Goal: Find specific page/section

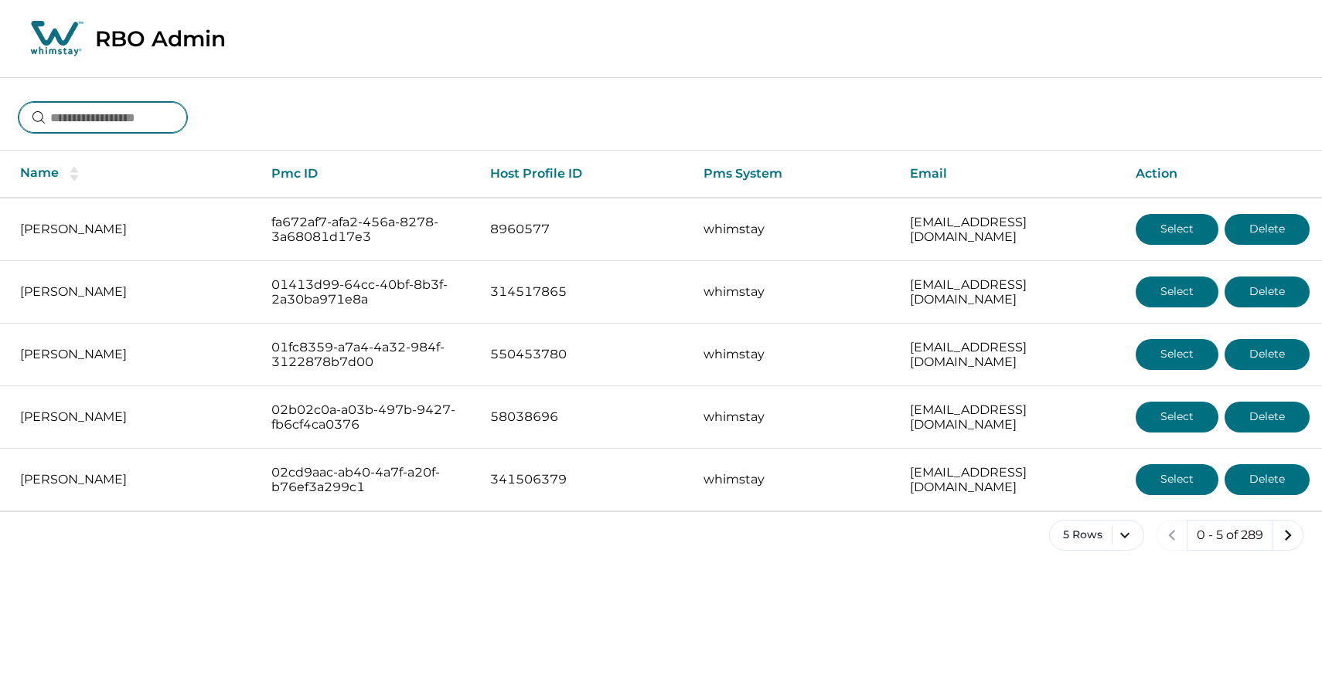
click at [67, 122] on input at bounding box center [103, 117] width 168 height 31
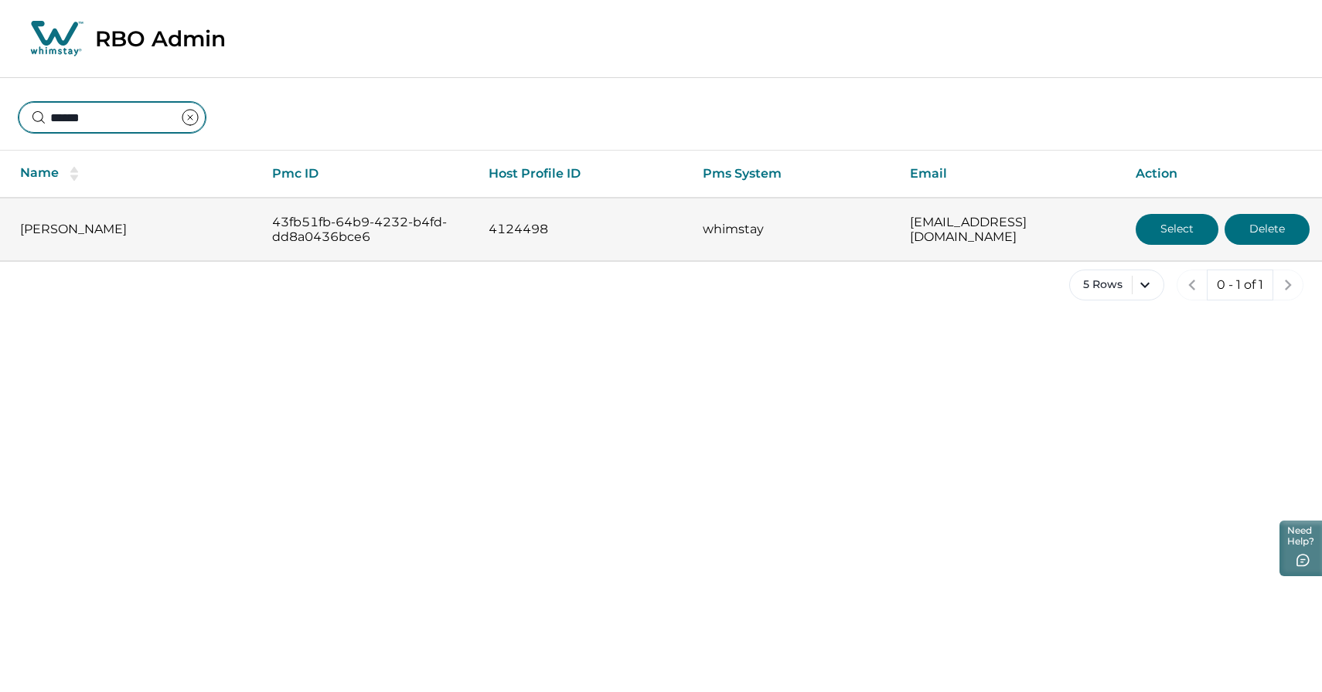
type input "******"
click at [1181, 228] on button "Select" at bounding box center [1176, 229] width 83 height 31
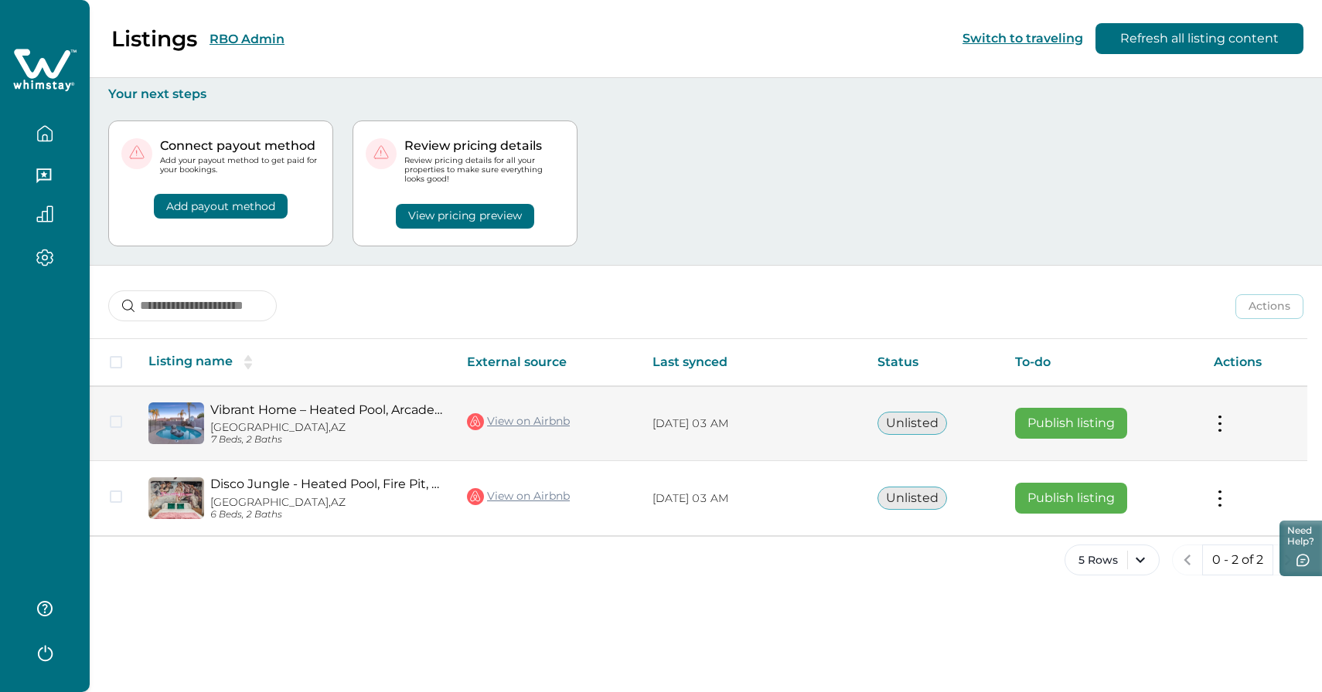
click at [180, 419] on img at bounding box center [176, 424] width 56 height 42
click at [175, 423] on img at bounding box center [176, 424] width 56 height 42
click at [291, 411] on link "Vibrant Home – Heated Pool, Arcade, & Fire pit" at bounding box center [326, 410] width 232 height 15
